Goal: Information Seeking & Learning: Learn about a topic

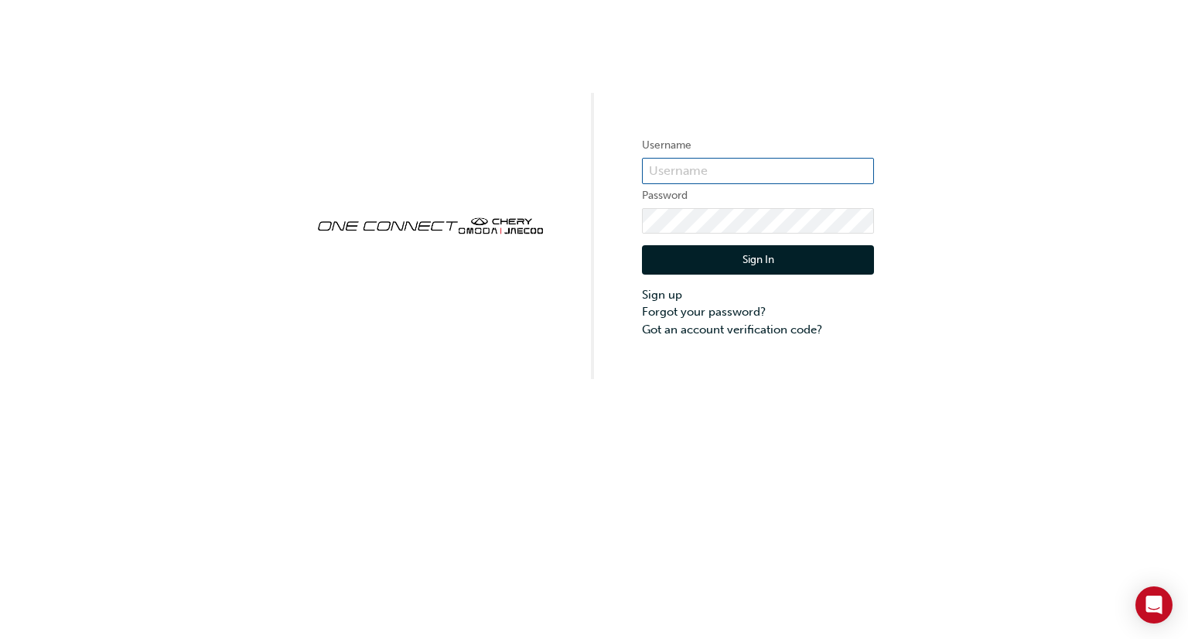
click at [713, 166] on input "text" at bounding box center [758, 171] width 232 height 26
type input "[EMAIL_ADDRESS][DOMAIN_NAME]"
click button "Sign In" at bounding box center [758, 259] width 232 height 29
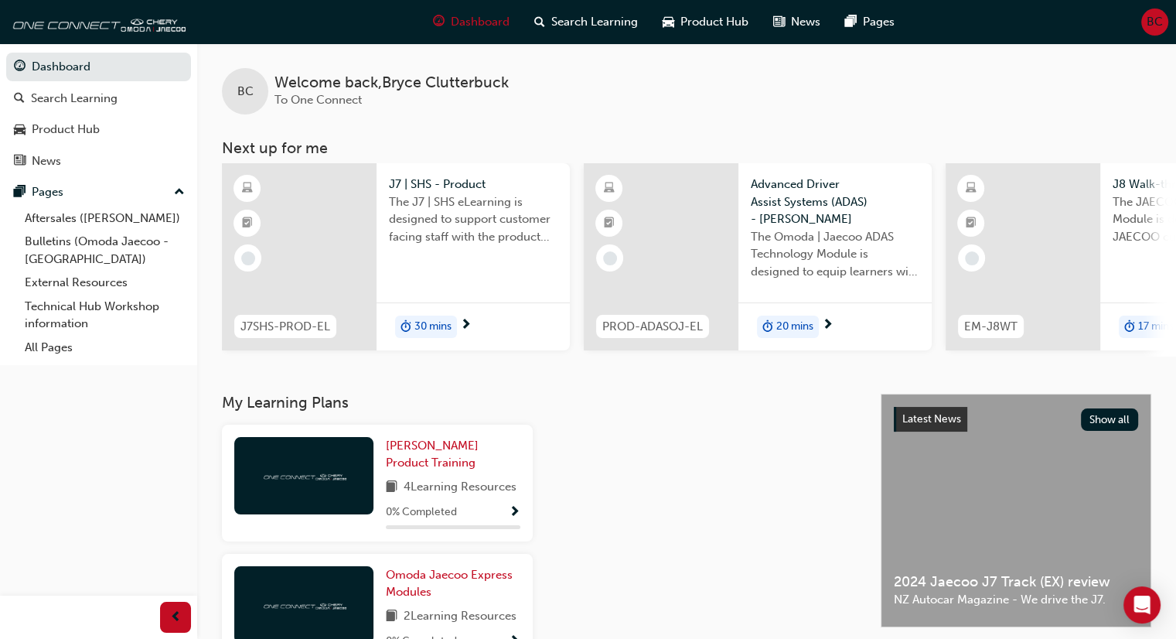
scroll to position [82, 0]
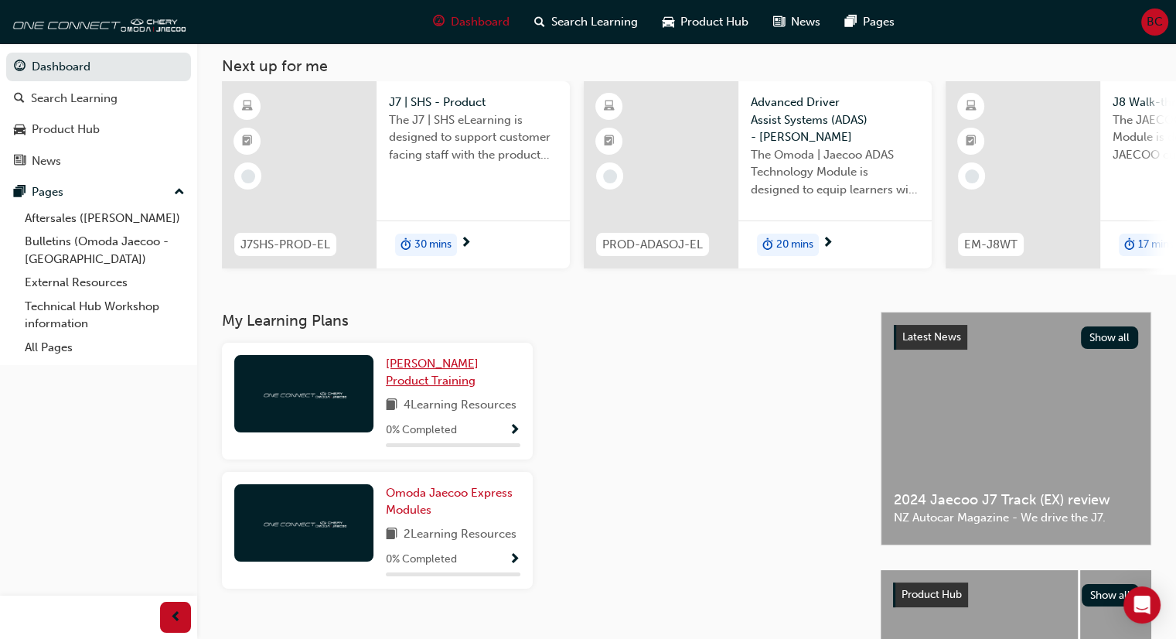
click at [463, 369] on span "[PERSON_NAME] Product Training" at bounding box center [432, 372] width 93 height 32
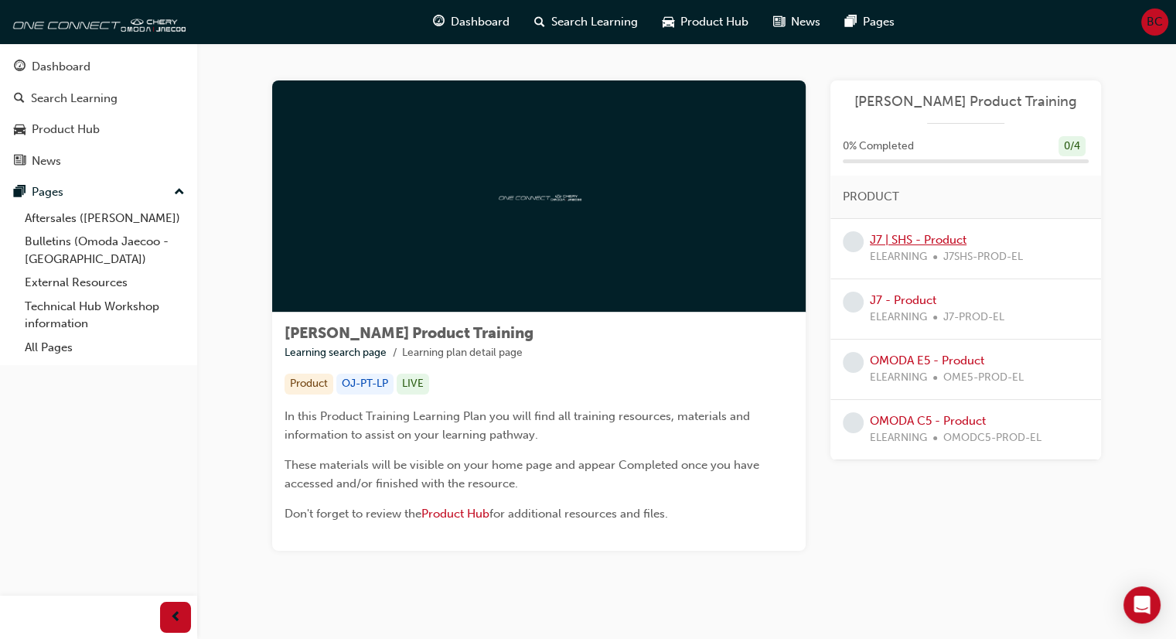
click at [889, 240] on link "J7 | SHS - Product" at bounding box center [918, 240] width 97 height 14
